Goal: Task Accomplishment & Management: Manage account settings

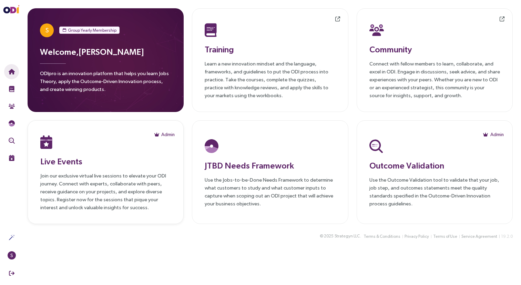
click at [128, 163] on h3 "Live Events" at bounding box center [105, 161] width 131 height 12
click at [166, 134] on span "Admin" at bounding box center [167, 135] width 13 height 8
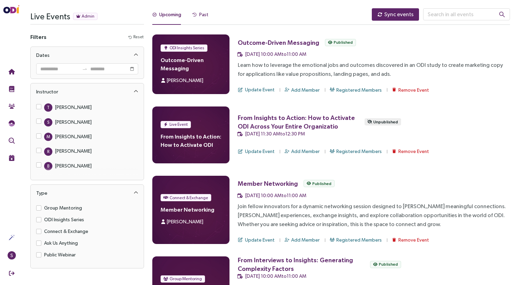
click at [204, 17] on div "Past" at bounding box center [203, 15] width 9 height 8
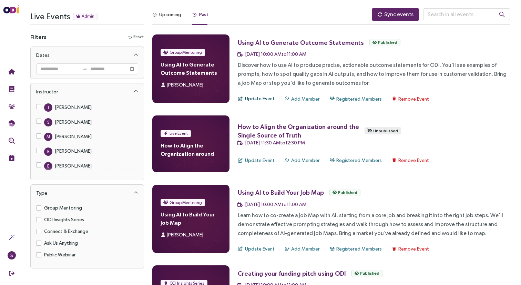
click at [260, 99] on span "Update Event" at bounding box center [260, 99] width 30 height 8
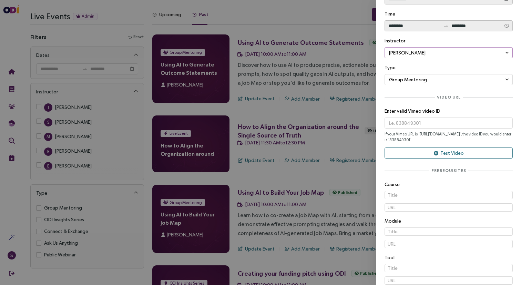
scroll to position [196, 0]
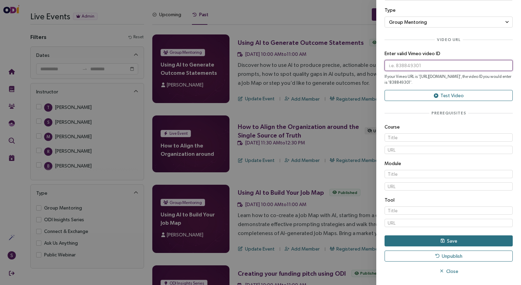
click at [427, 70] on input "text" at bounding box center [449, 65] width 128 height 11
paste input "1127341906"
type input "1127341906"
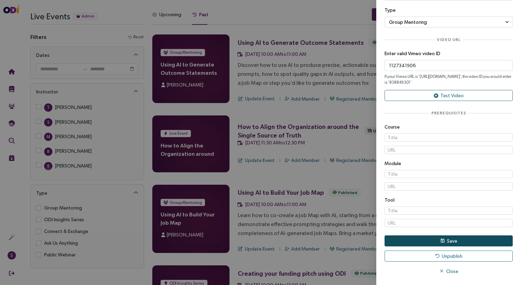
click at [467, 241] on button "Save" at bounding box center [449, 240] width 128 height 11
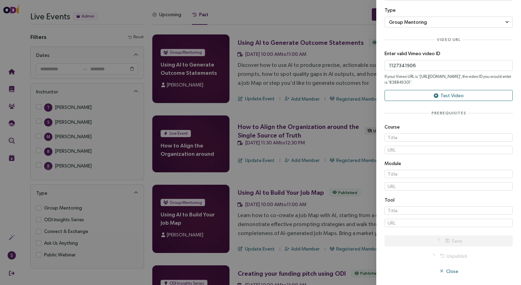
scroll to position [0, 0]
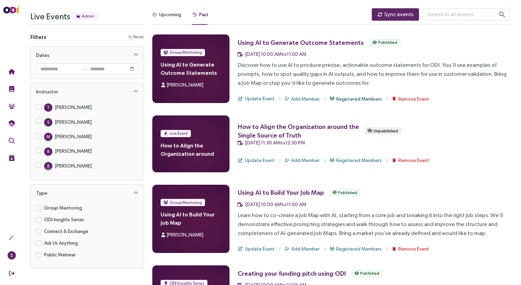
click at [350, 98] on span "Registered Members" at bounding box center [358, 99] width 45 height 8
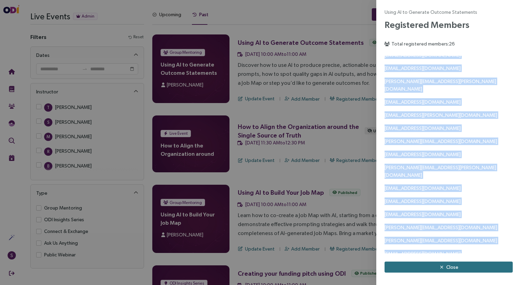
scroll to position [138, 0]
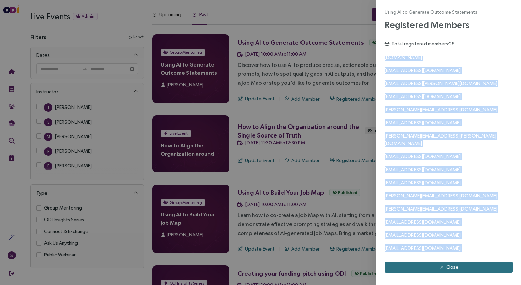
drag, startPoint x: 386, startPoint y: 59, endPoint x: 434, endPoint y: 256, distance: 202.1
click at [434, 256] on div "Using AI to Generate Outcome Statements Registered Members Total registered mem…" at bounding box center [449, 140] width 128 height 264
copy div "[EMAIL_ADDRESS][DOMAIN_NAME] [PERSON_NAME][DOMAIN_NAME][EMAIL_ADDRESS][PERSON_N…"
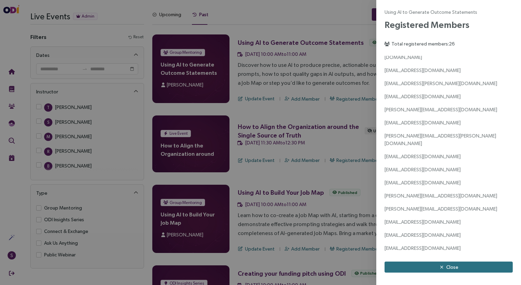
click at [332, 97] on div at bounding box center [260, 142] width 521 height 285
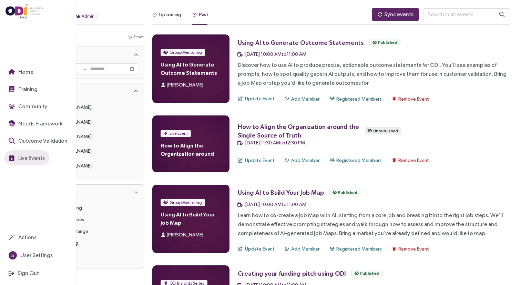
click at [21, 155] on span "Live Events" at bounding box center [31, 158] width 28 height 9
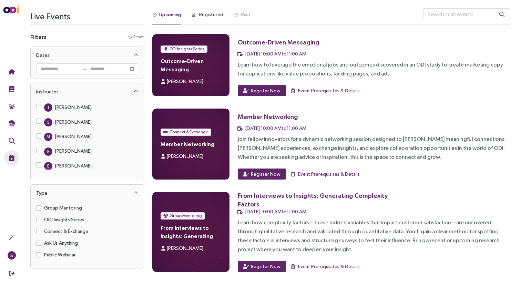
click at [238, 21] on div "Past" at bounding box center [242, 16] width 16 height 16
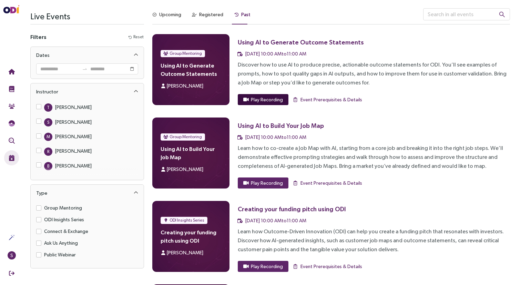
click at [272, 98] on span "Play Recording" at bounding box center [267, 100] width 32 height 8
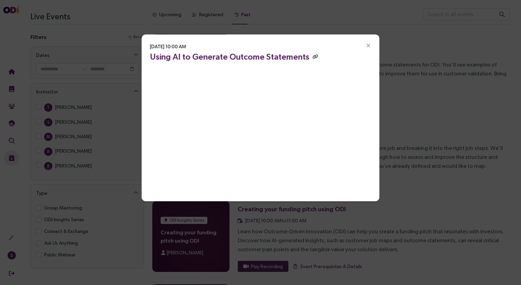
click at [313, 55] on icon "button" at bounding box center [316, 56] width 6 height 4
click at [371, 42] on span "Close" at bounding box center [368, 45] width 22 height 22
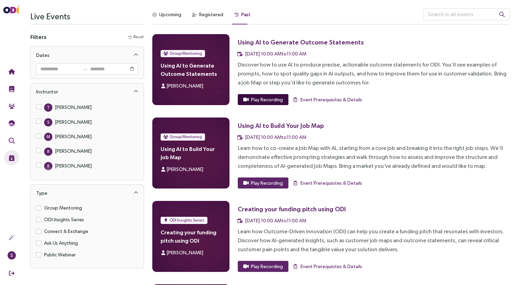
click at [259, 100] on span "Play Recording" at bounding box center [267, 100] width 32 height 8
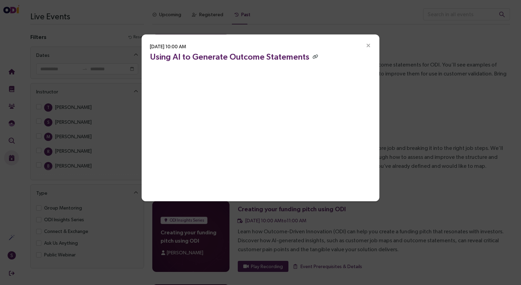
click at [366, 46] on icon "Close" at bounding box center [368, 46] width 6 height 6
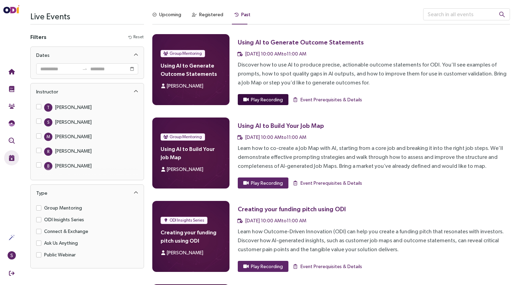
click at [266, 98] on span "Play Recording" at bounding box center [267, 100] width 32 height 8
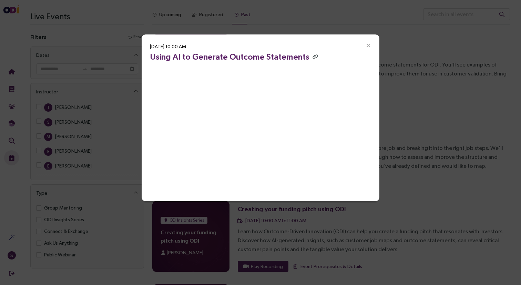
click at [390, 115] on div "[DATE] 10:00 AM Using AI to Generate Outcome Statements" at bounding box center [260, 142] width 521 height 285
click at [462, 55] on div "[DATE] 10:00 AM Using AI to Generate Outcome Statements" at bounding box center [260, 142] width 521 height 285
